Goal: Task Accomplishment & Management: Complete application form

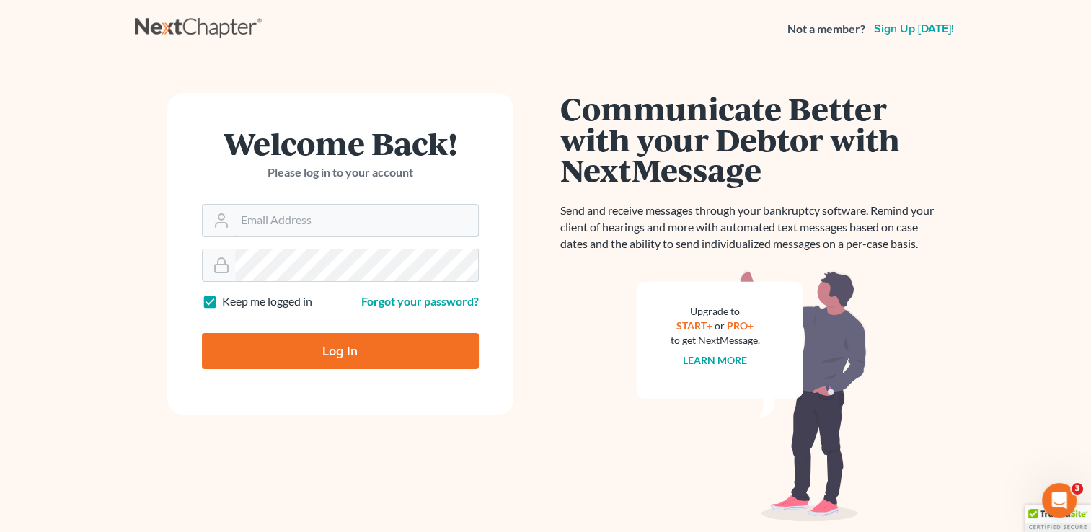
type input "[PERSON_NAME][EMAIL_ADDRESS][DOMAIN_NAME]"
click at [345, 348] on input "Log In" at bounding box center [340, 351] width 277 height 36
type input "Thinking..."
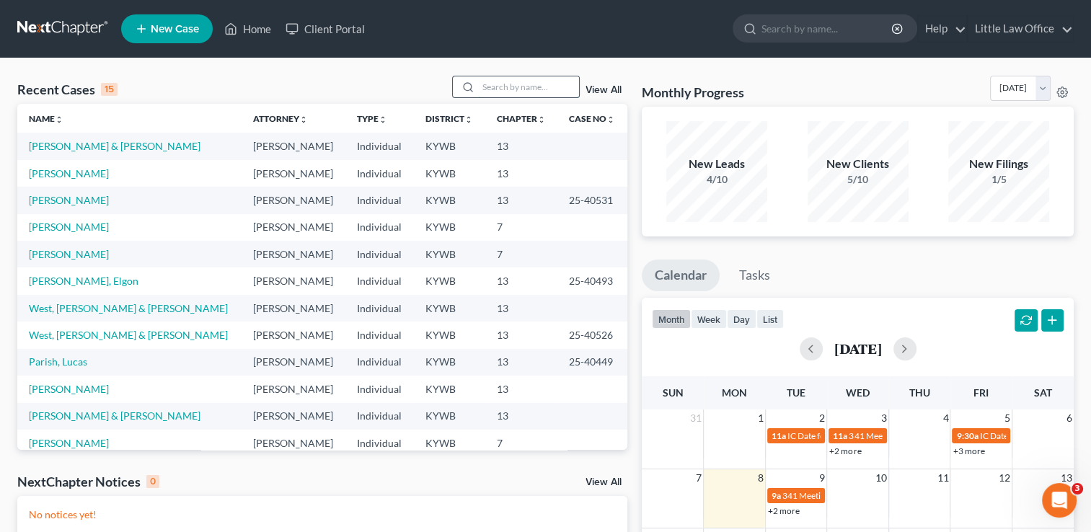
click at [502, 89] on input "search" at bounding box center [528, 86] width 101 height 21
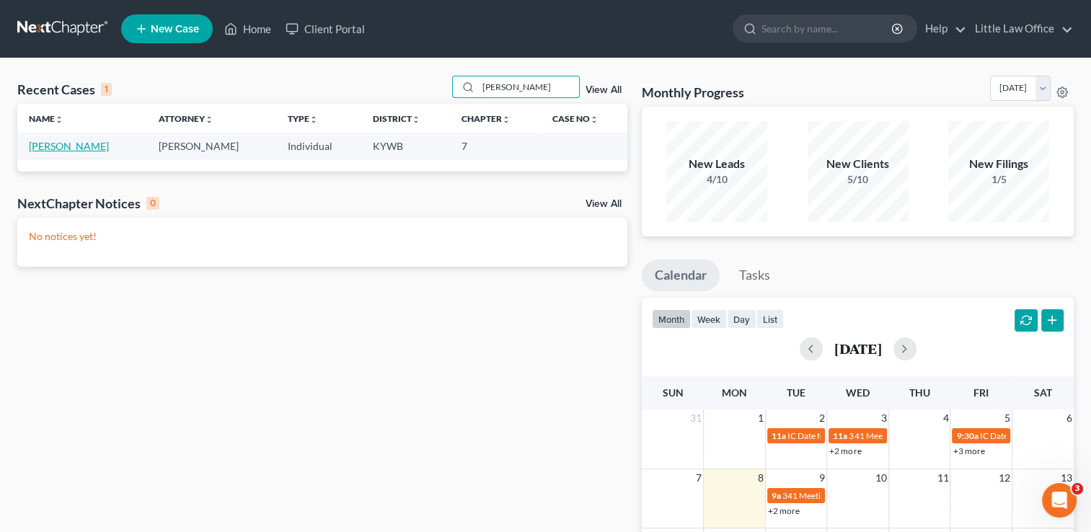
type input "[PERSON_NAME]"
click at [72, 146] on link "[PERSON_NAME]" at bounding box center [69, 146] width 80 height 12
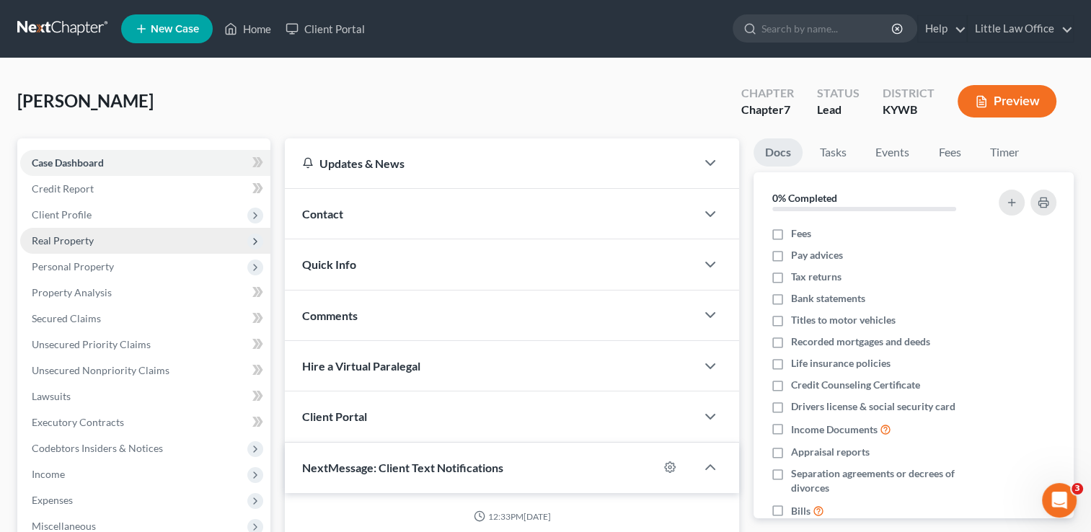
scroll to position [319, 0]
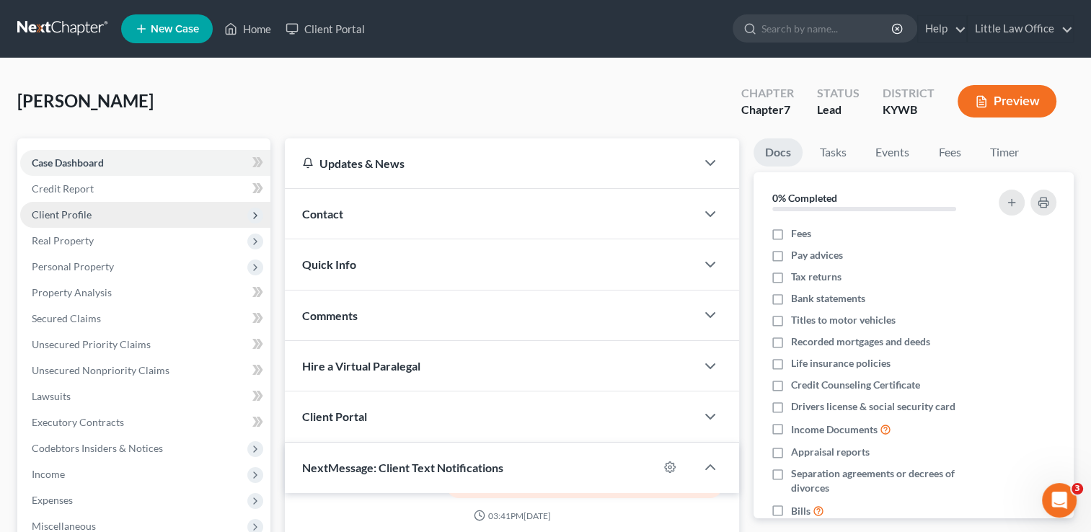
click at [88, 214] on span "Client Profile" at bounding box center [62, 214] width 60 height 12
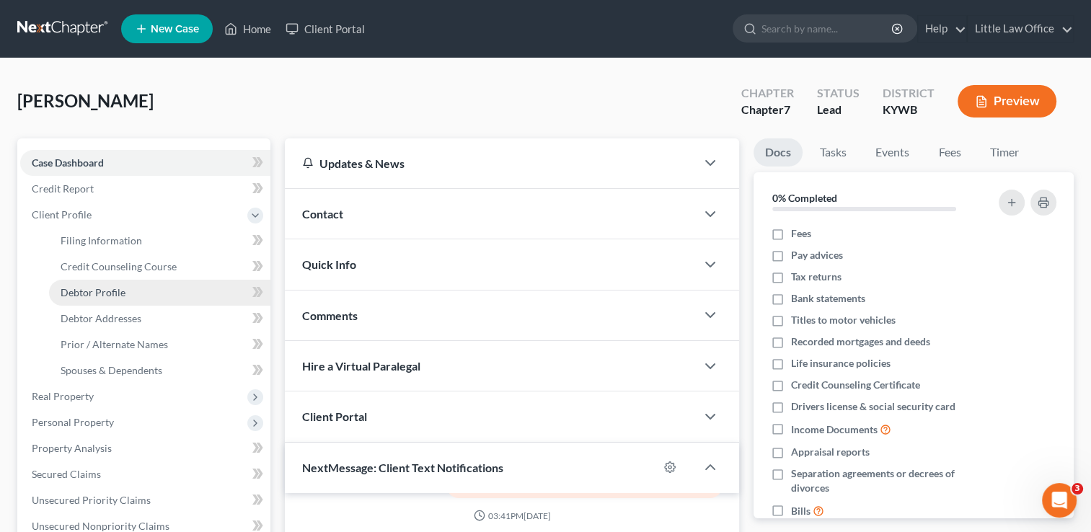
click at [131, 289] on link "Debtor Profile" at bounding box center [159, 293] width 221 height 26
select select "0"
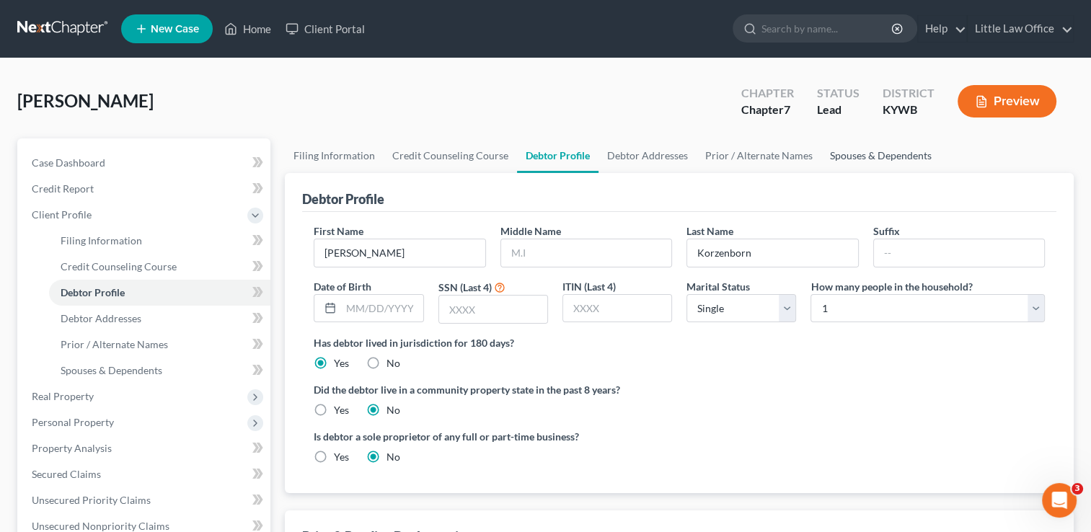
click at [851, 156] on link "Spouses & Dependents" at bounding box center [881, 155] width 119 height 35
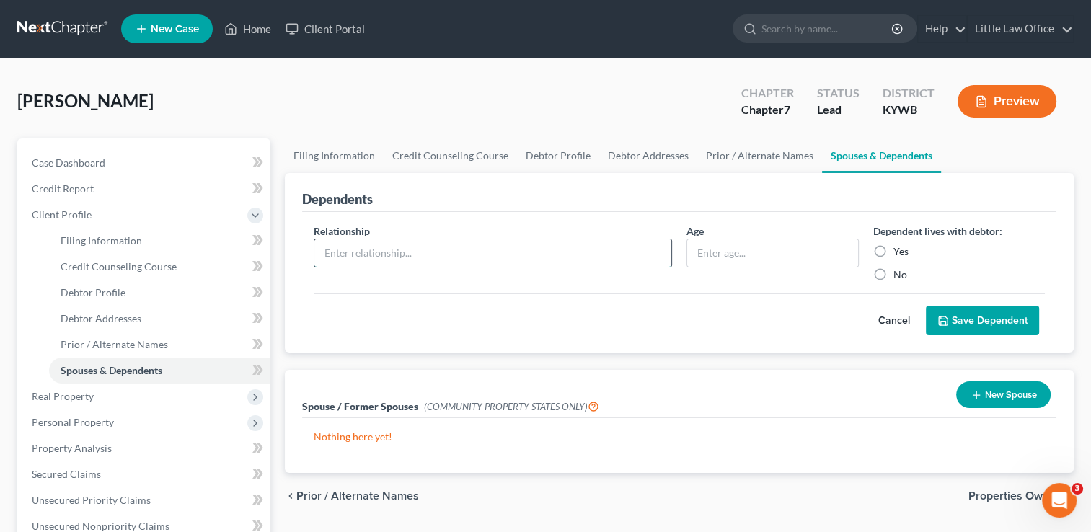
click at [407, 258] on input "text" at bounding box center [493, 252] width 357 height 27
type input "Son"
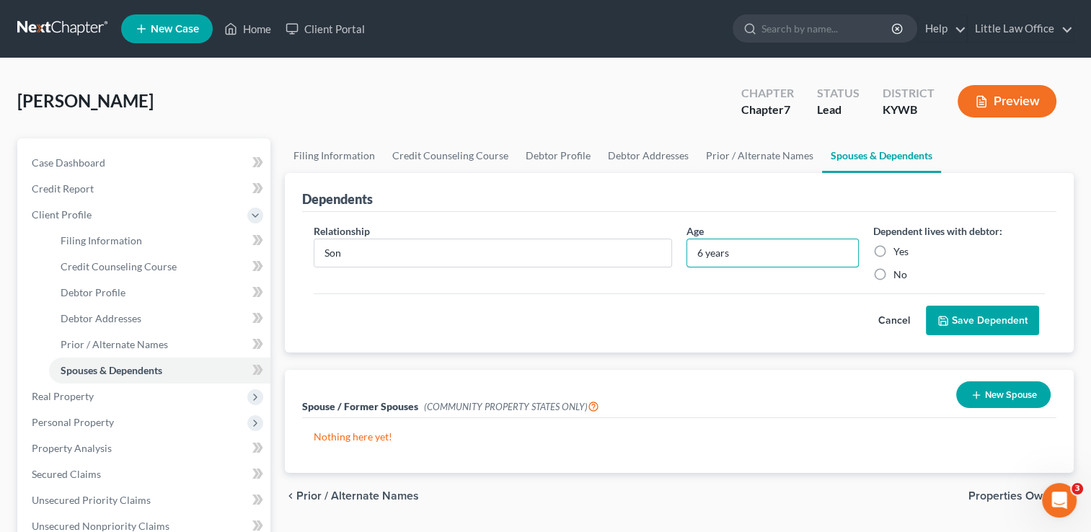
type input "6 years"
click at [894, 252] on label "Yes" at bounding box center [901, 252] width 15 height 14
click at [900, 252] on input "Yes" at bounding box center [904, 249] width 9 height 9
radio input "true"
click at [960, 310] on button "Save Dependent" at bounding box center [982, 321] width 113 height 30
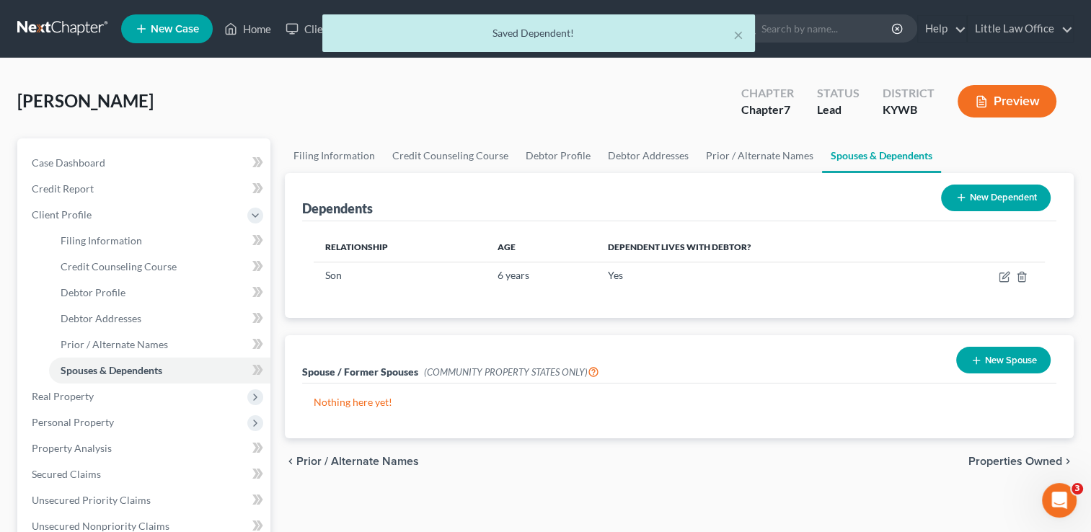
click at [1020, 191] on button "New Dependent" at bounding box center [996, 198] width 110 height 27
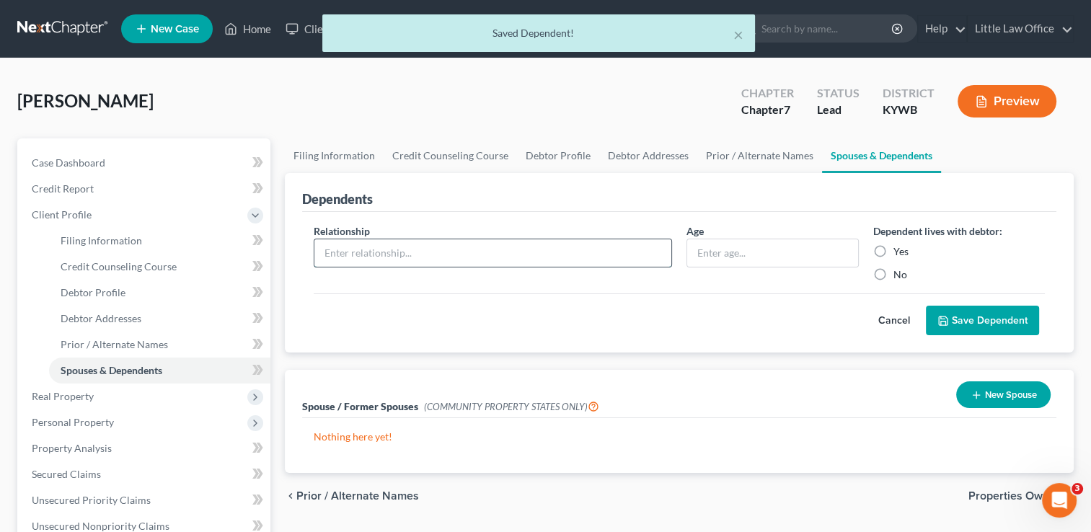
click at [374, 256] on input "text" at bounding box center [493, 252] width 357 height 27
type input "Daughter"
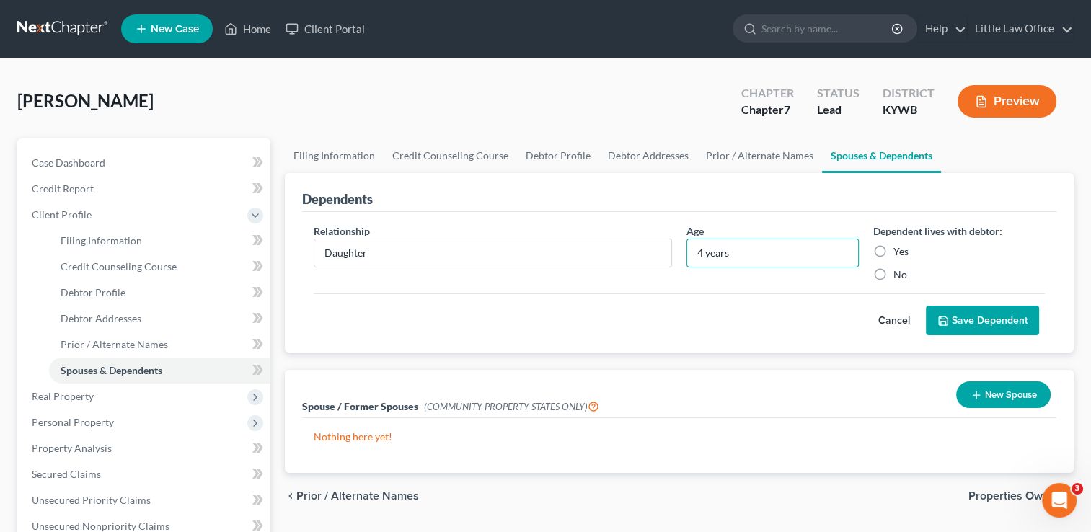
type input "4 years"
click at [894, 249] on label "Yes" at bounding box center [901, 252] width 15 height 14
click at [900, 249] on input "Yes" at bounding box center [904, 249] width 9 height 9
radio input "true"
click at [972, 325] on button "Save Dependent" at bounding box center [982, 321] width 113 height 30
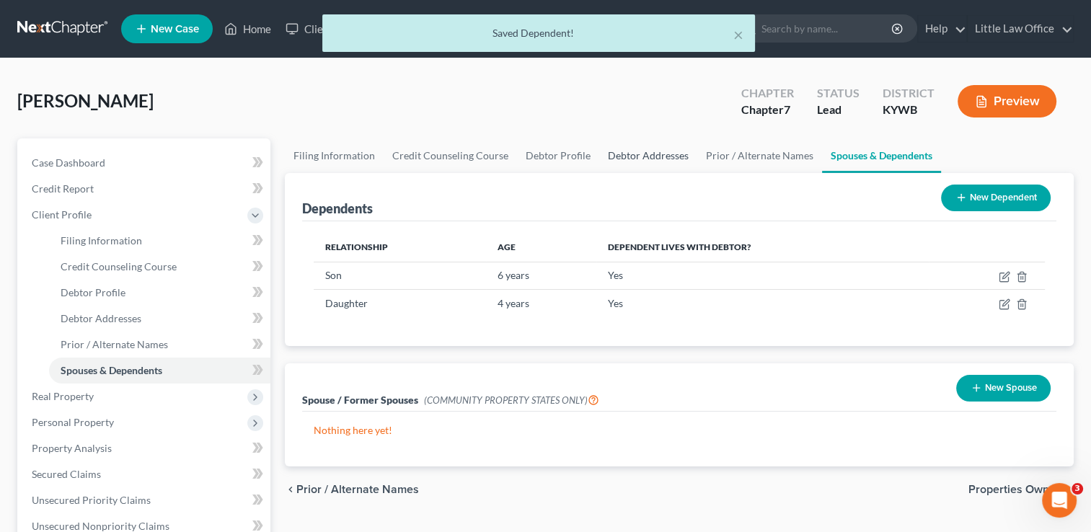
click at [660, 166] on link "Debtor Addresses" at bounding box center [648, 155] width 98 height 35
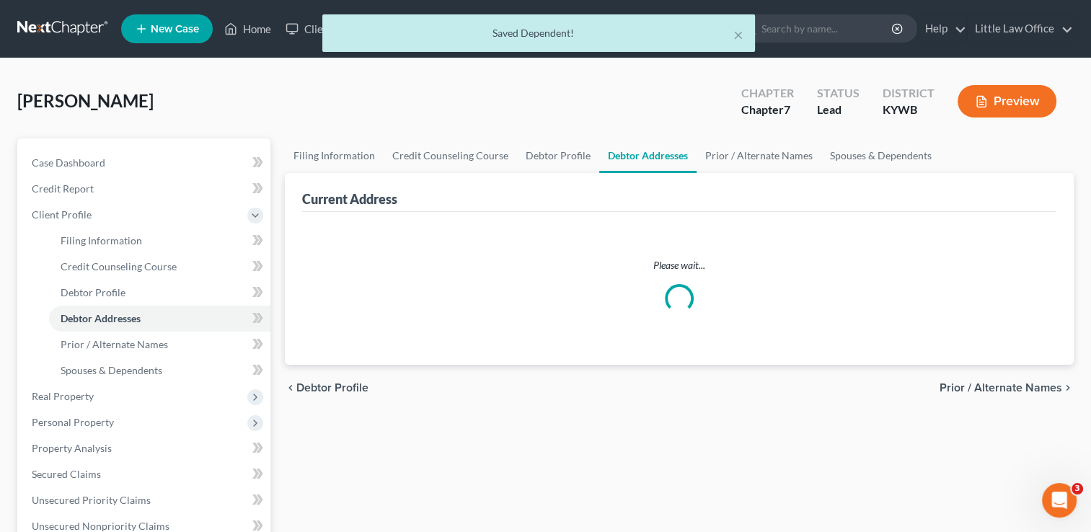
select select "0"
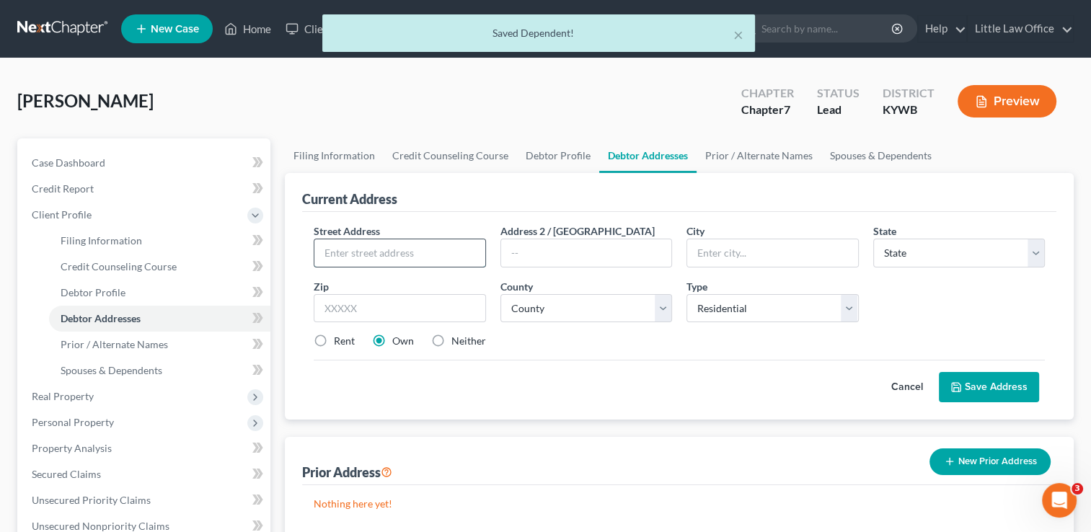
click at [396, 248] on input "text" at bounding box center [400, 252] width 170 height 27
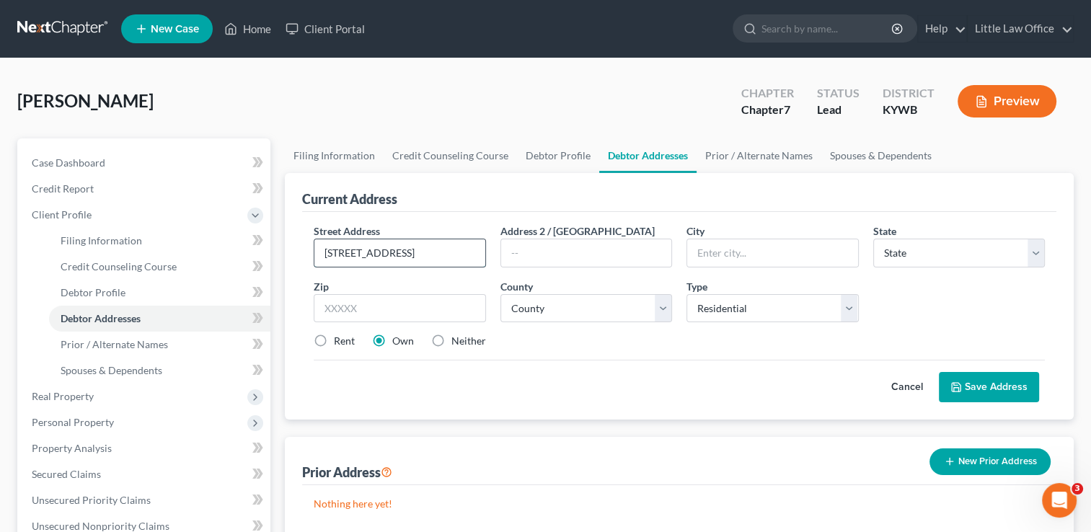
type input "[STREET_ADDRESS]"
click at [819, 250] on input "text" at bounding box center [772, 252] width 170 height 27
type input "Nebo"
type input "42441"
select select "18"
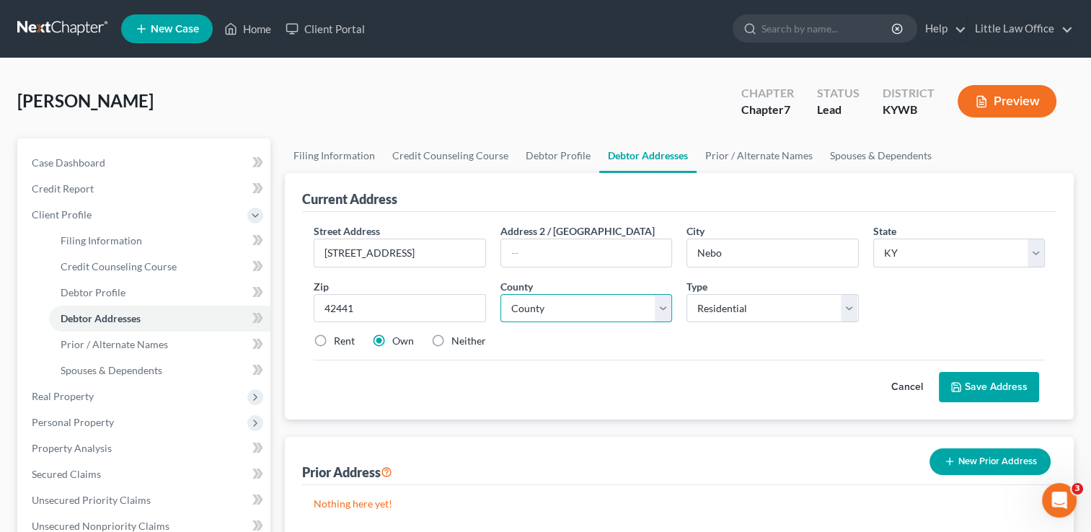
click at [654, 314] on select "County [GEOGRAPHIC_DATA] [GEOGRAPHIC_DATA] [GEOGRAPHIC_DATA] [GEOGRAPHIC_DATA] …" at bounding box center [587, 308] width 172 height 29
select select "53"
click at [501, 294] on select "County [GEOGRAPHIC_DATA] [GEOGRAPHIC_DATA] [GEOGRAPHIC_DATA] [GEOGRAPHIC_DATA] …" at bounding box center [587, 308] width 172 height 29
click at [449, 342] on div "Neither" at bounding box center [458, 341] width 55 height 14
click at [452, 338] on label "Neither" at bounding box center [469, 341] width 35 height 14
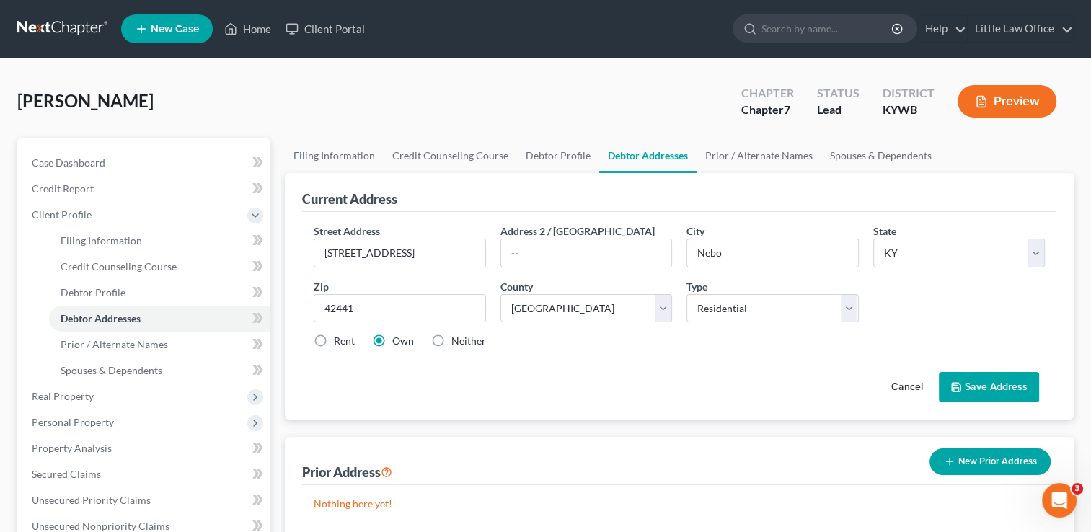
click at [457, 338] on input "Neither" at bounding box center [461, 338] width 9 height 9
radio input "true"
click at [1011, 374] on button "Save Address" at bounding box center [989, 387] width 100 height 30
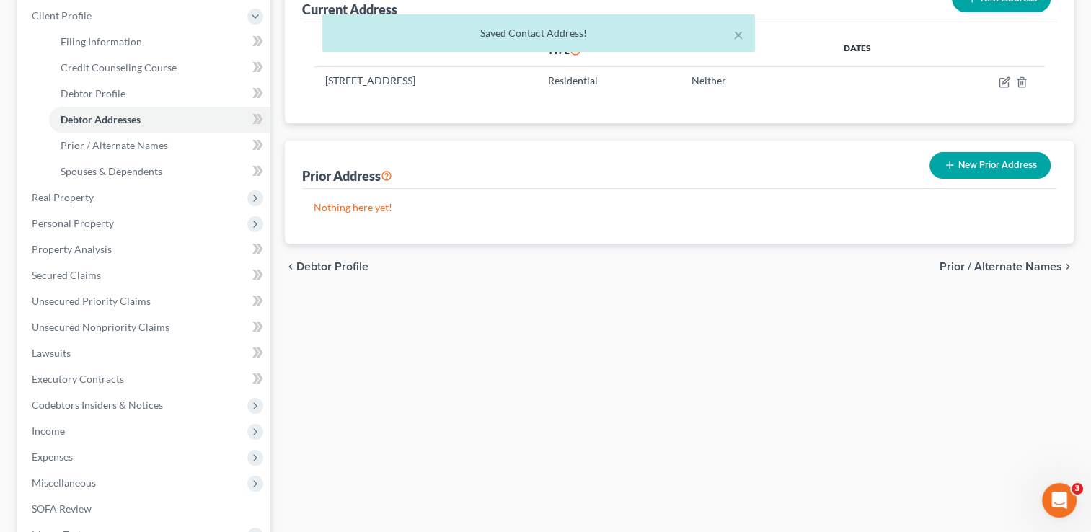
scroll to position [377, 0]
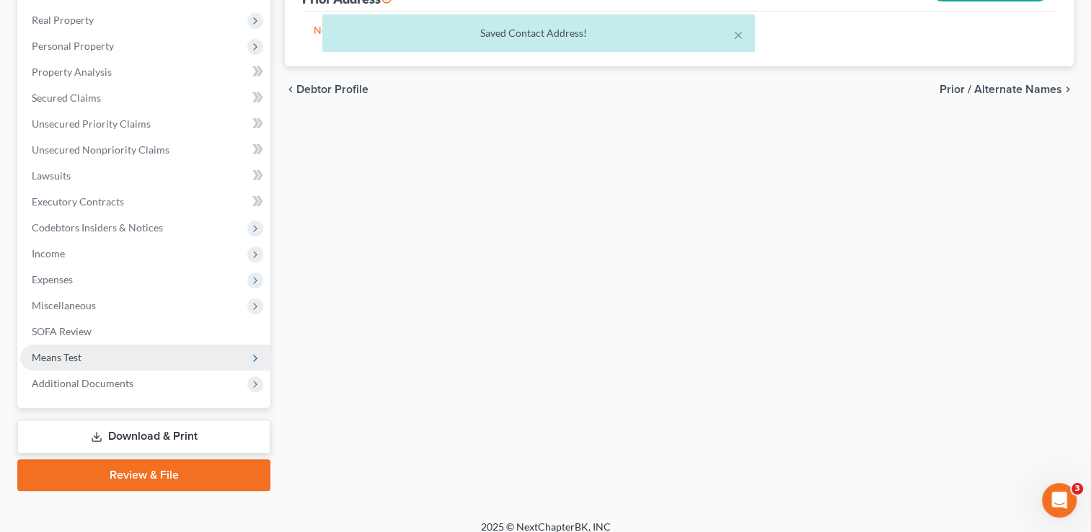
click at [83, 365] on span "Means Test" at bounding box center [145, 358] width 250 height 26
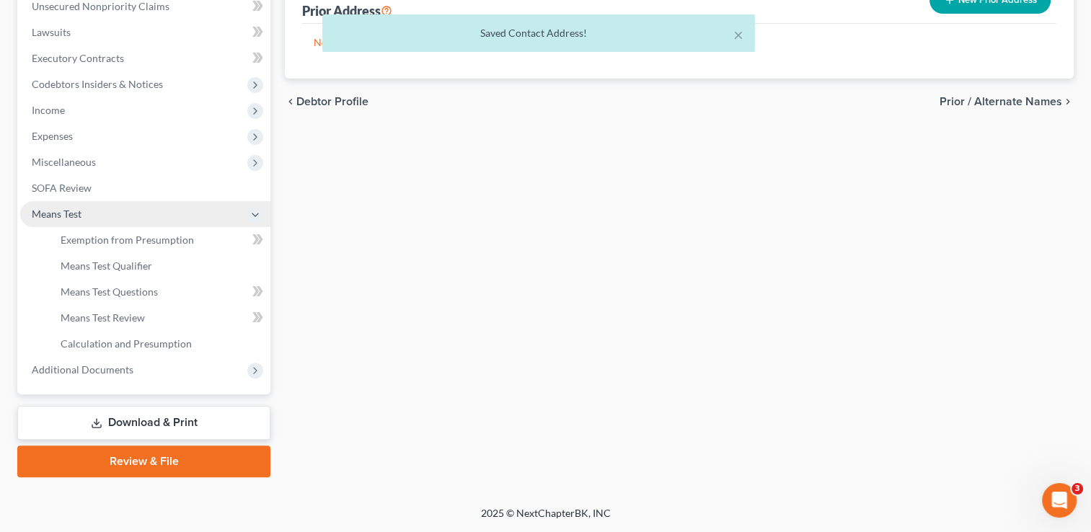
scroll to position [363, 0]
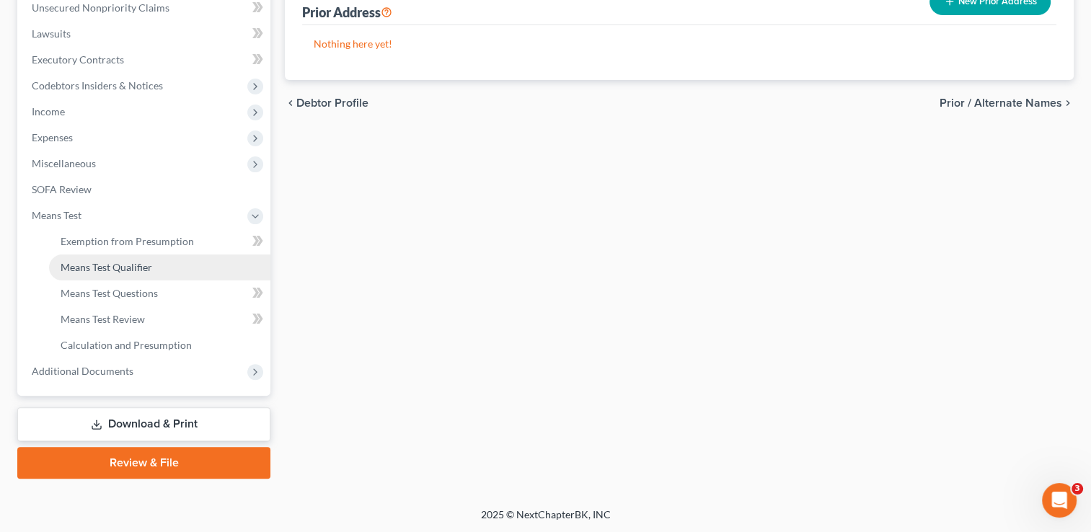
click at [111, 259] on link "Means Test Qualifier" at bounding box center [159, 268] width 221 height 26
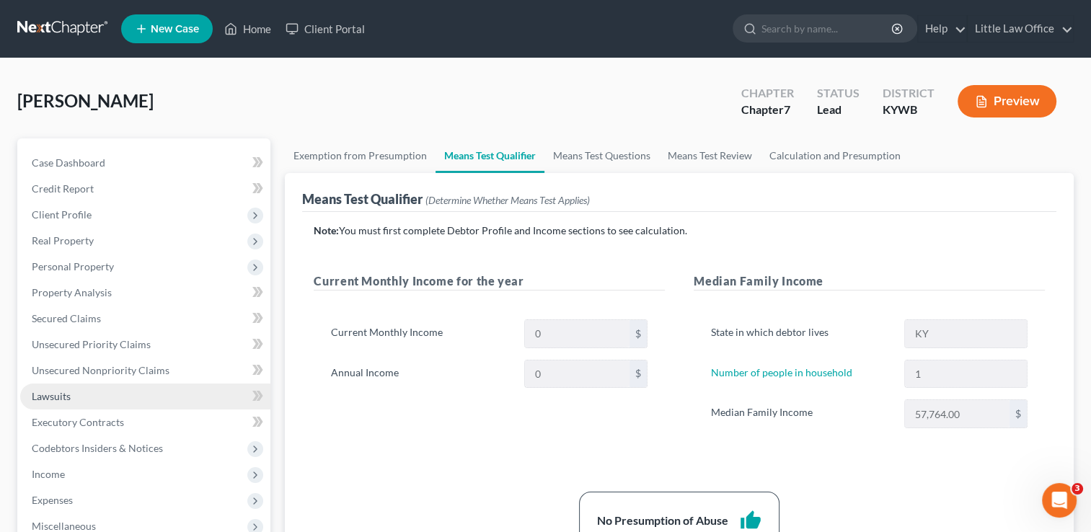
click at [196, 400] on link "Lawsuits" at bounding box center [145, 397] width 250 height 26
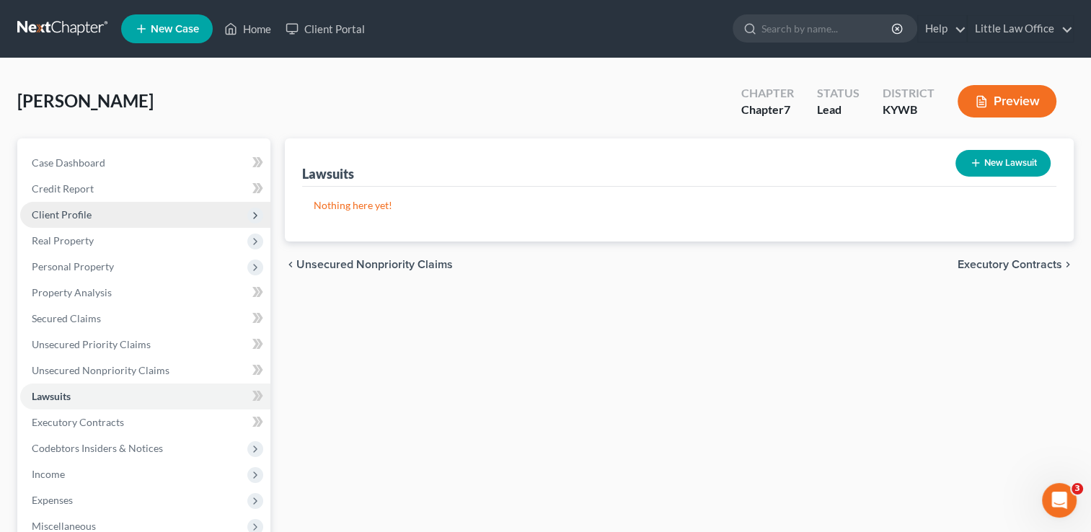
click at [60, 215] on span "Client Profile" at bounding box center [62, 214] width 60 height 12
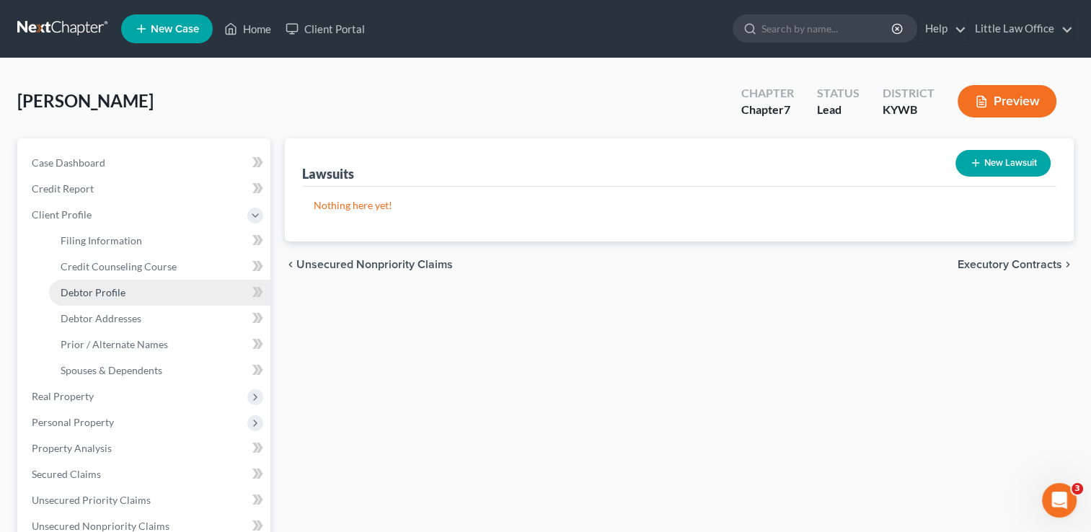
click at [91, 287] on span "Debtor Profile" at bounding box center [93, 292] width 65 height 12
select select "0"
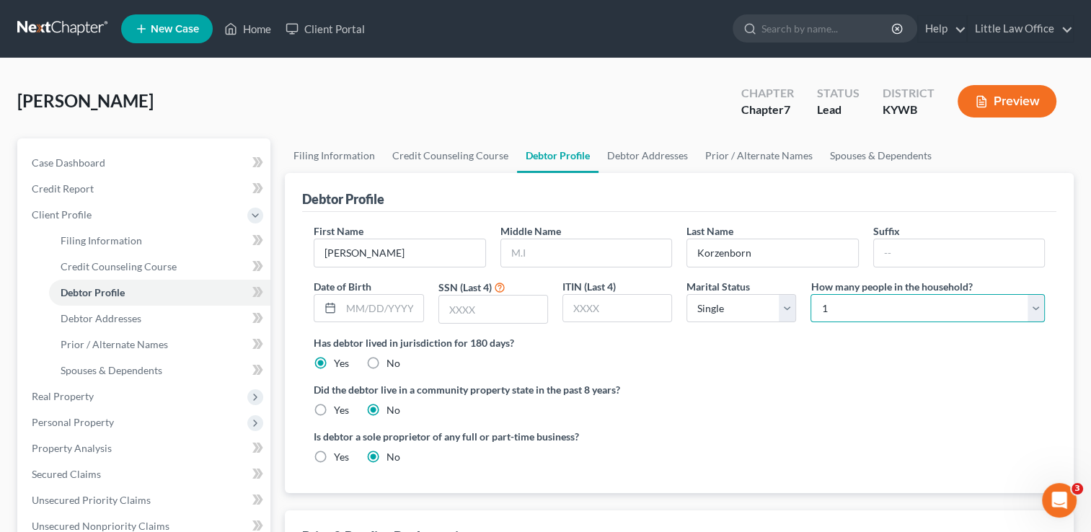
click at [834, 313] on select "Select 1 2 3 4 5 6 7 8 9 10 11 12 13 14 15 16 17 18 19 20" at bounding box center [928, 308] width 234 height 29
select select "2"
click at [811, 294] on select "Select 1 2 3 4 5 6 7 8 9 10 11 12 13 14 15 16 17 18 19 20" at bounding box center [928, 308] width 234 height 29
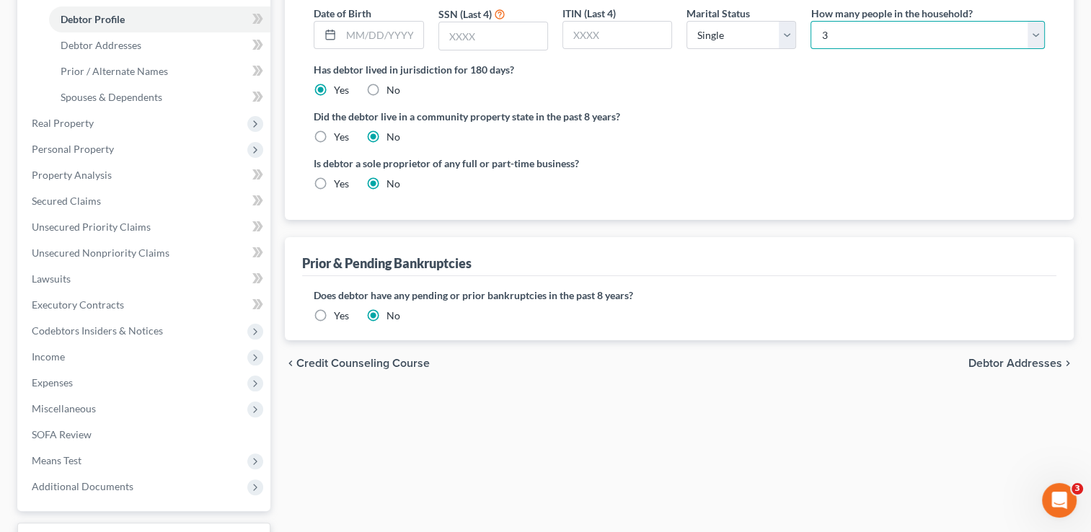
scroll to position [288, 0]
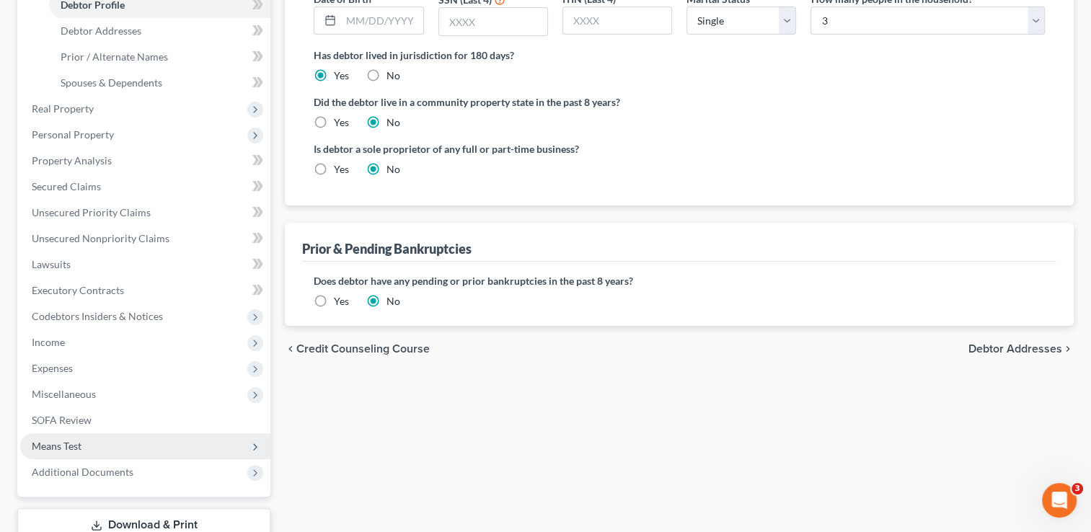
click at [98, 436] on span "Means Test" at bounding box center [145, 447] width 250 height 26
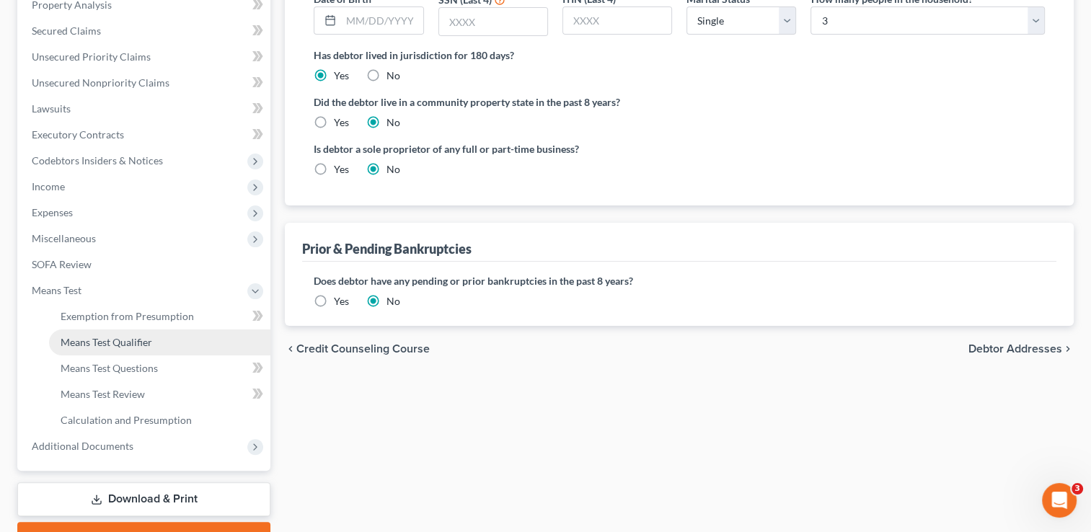
click at [97, 349] on link "Means Test Qualifier" at bounding box center [159, 343] width 221 height 26
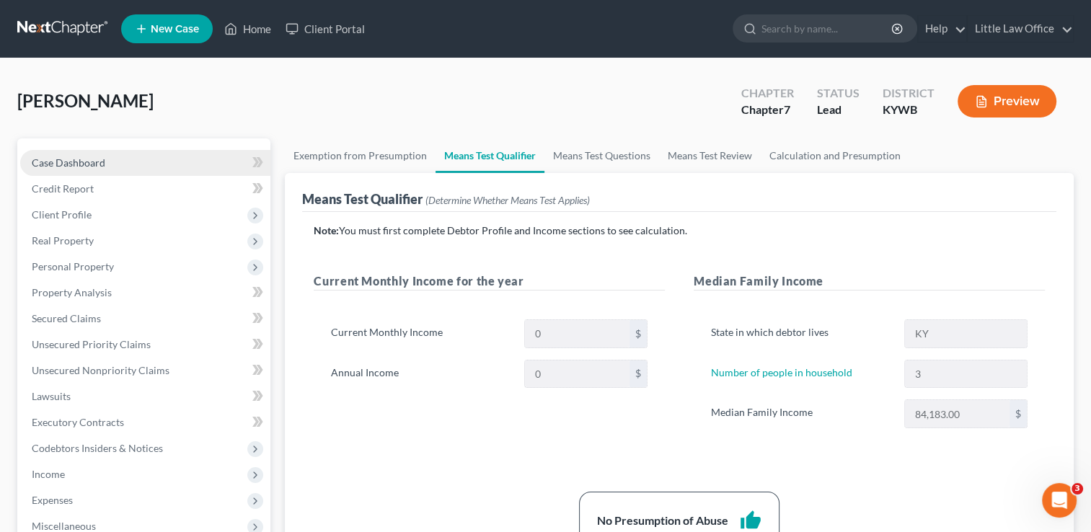
click at [108, 164] on link "Case Dashboard" at bounding box center [145, 163] width 250 height 26
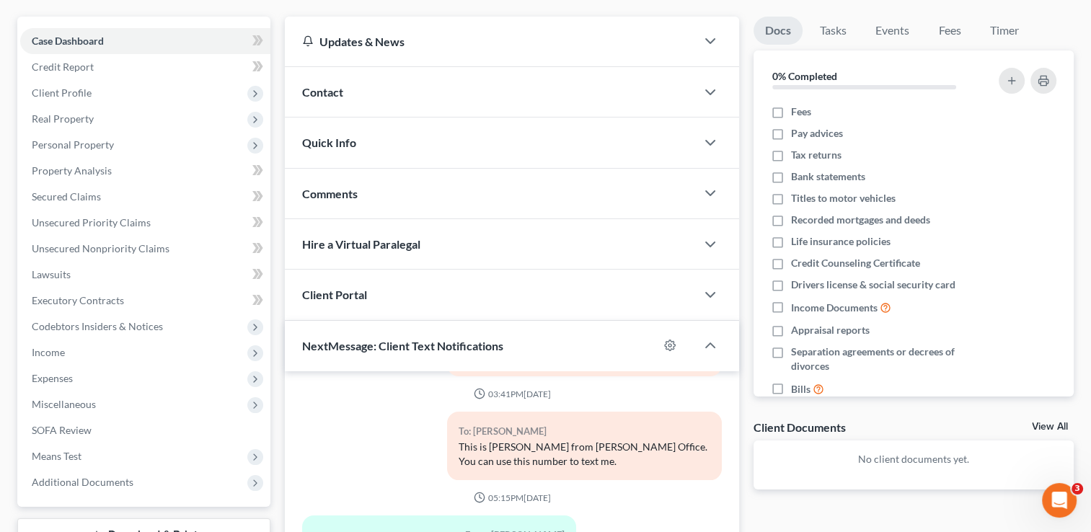
scroll to position [124, 0]
click at [471, 111] on div "Contact" at bounding box center [490, 90] width 411 height 50
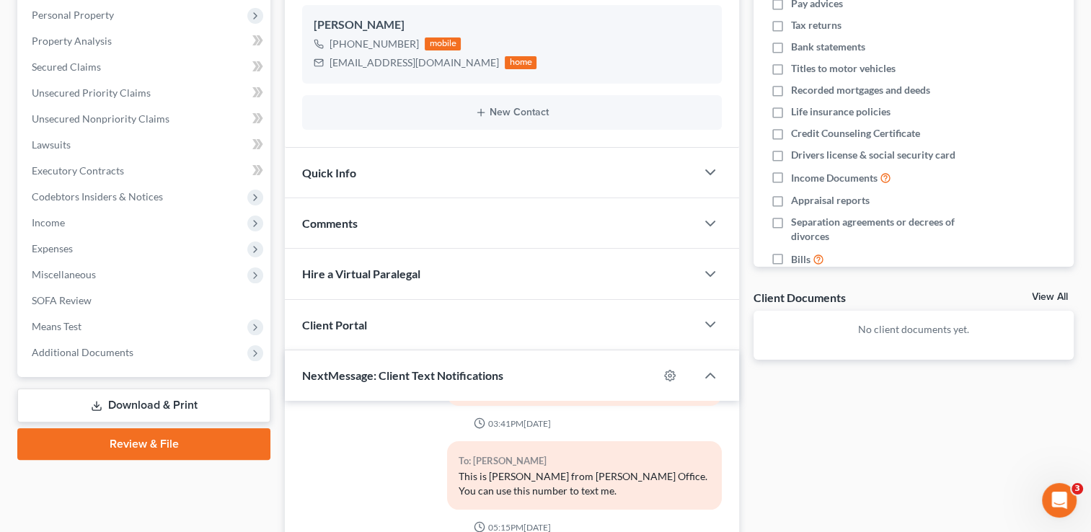
scroll to position [157, 0]
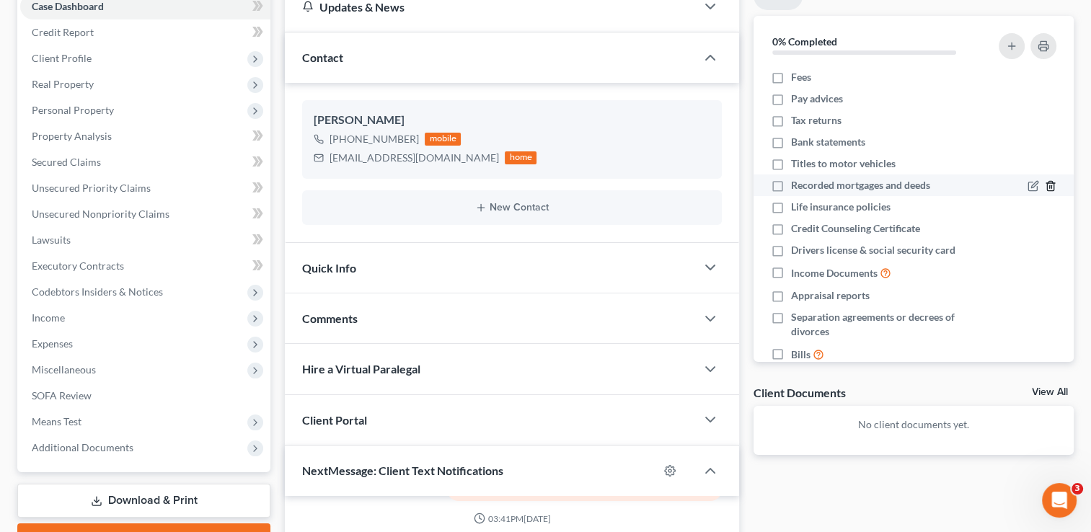
click at [1045, 183] on icon "button" at bounding box center [1051, 186] width 12 height 12
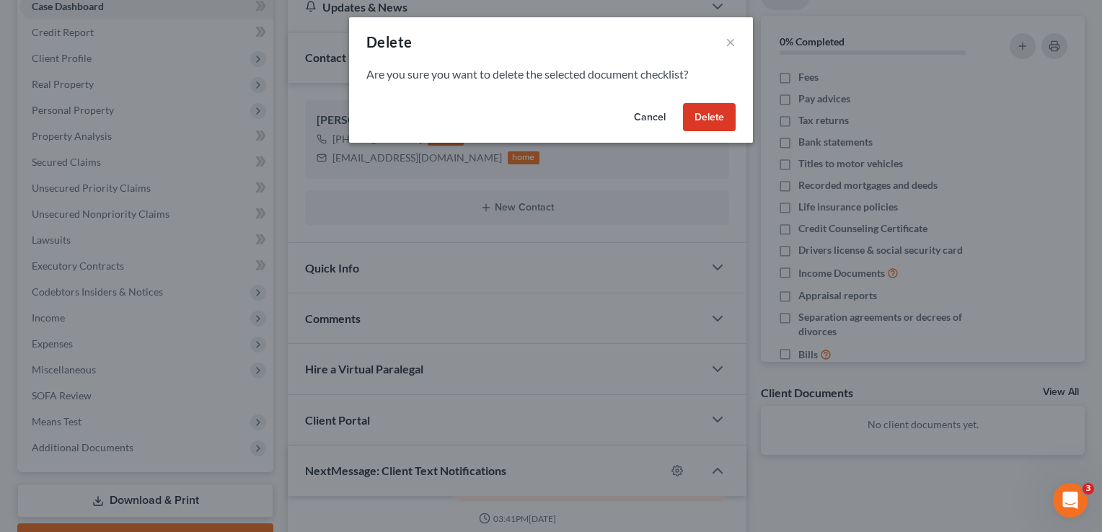
click at [720, 115] on button "Delete" at bounding box center [709, 117] width 53 height 29
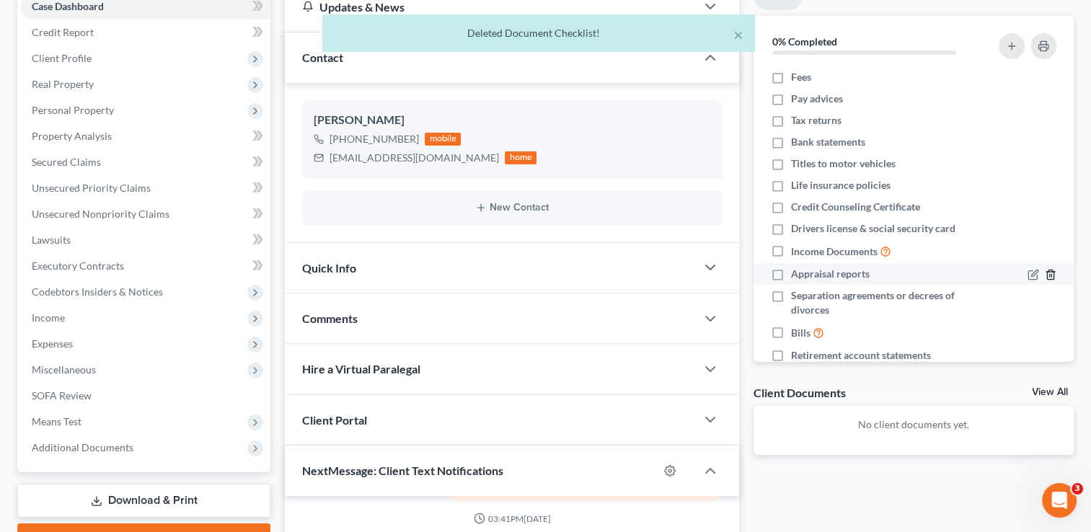
click at [1045, 273] on icon "button" at bounding box center [1051, 275] width 12 height 12
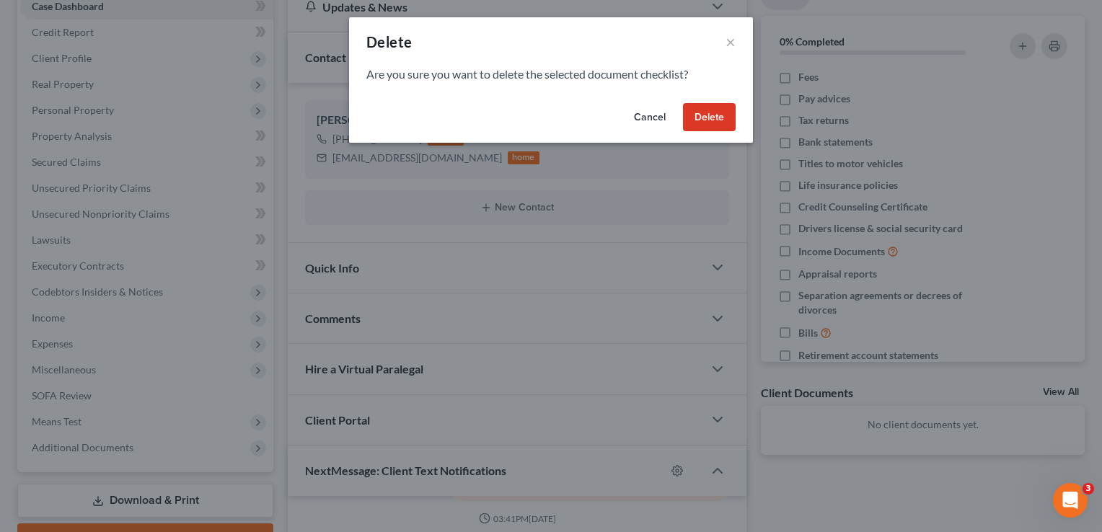
click at [707, 113] on button "Delete" at bounding box center [709, 117] width 53 height 29
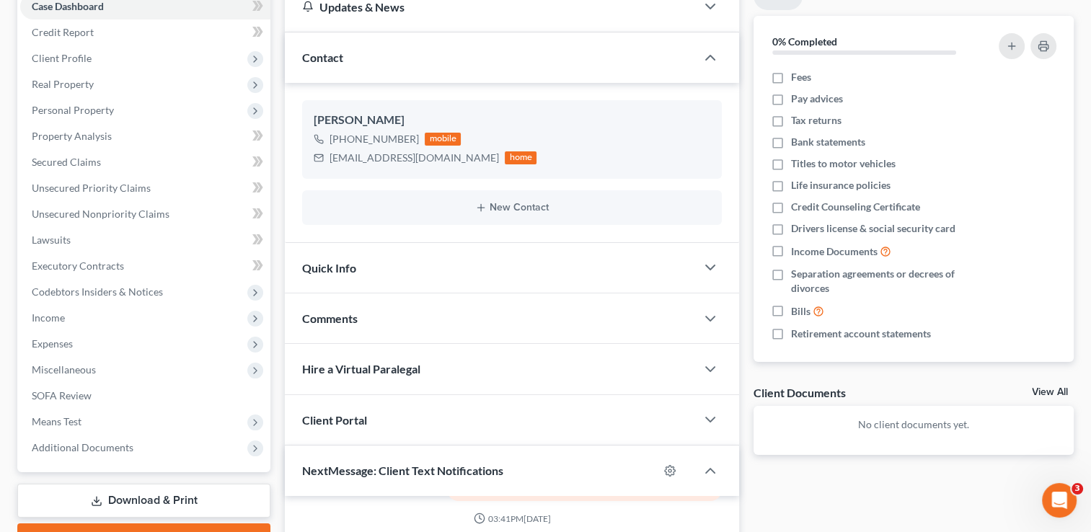
scroll to position [0, 0]
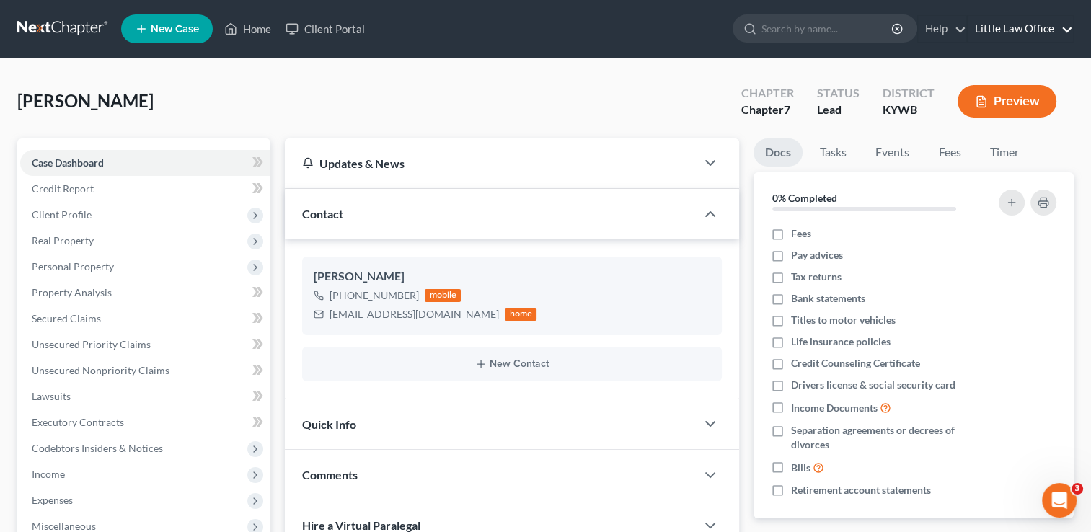
click at [1061, 23] on link "Little Law Office" at bounding box center [1020, 29] width 105 height 26
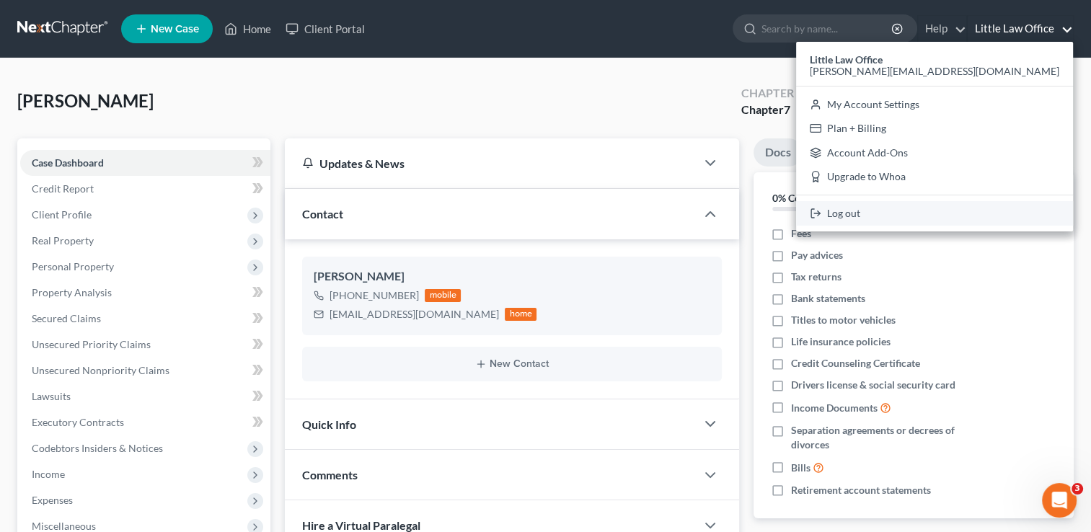
click at [962, 214] on link "Log out" at bounding box center [934, 213] width 277 height 25
